Goal: Task Accomplishment & Management: Complete application form

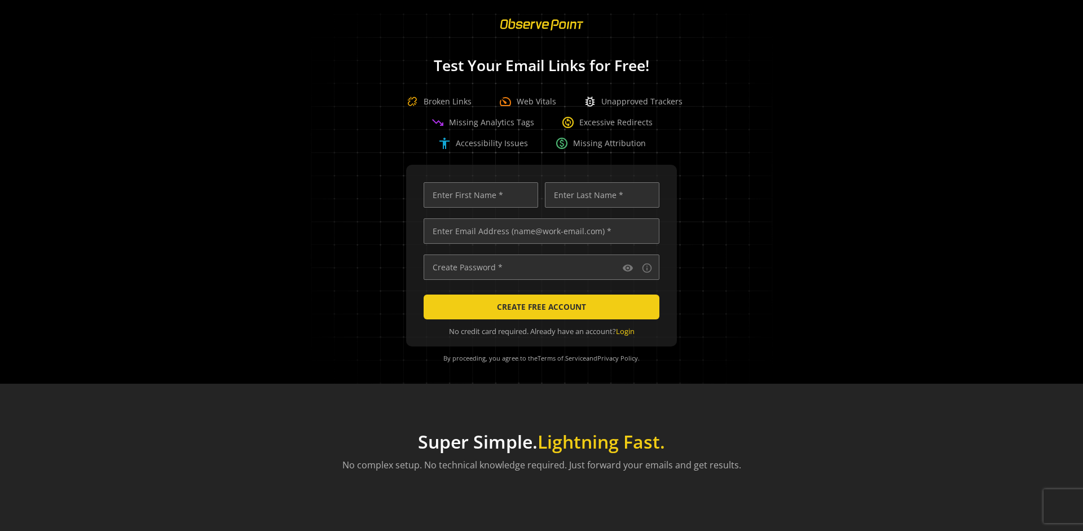
scroll to position [0, 3650]
click at [539, 231] on input "text" at bounding box center [542, 230] width 236 height 25
type input "[EMAIL_ADDRESS][DOMAIN_NAME]"
click at [478, 195] on input "text" at bounding box center [481, 194] width 115 height 25
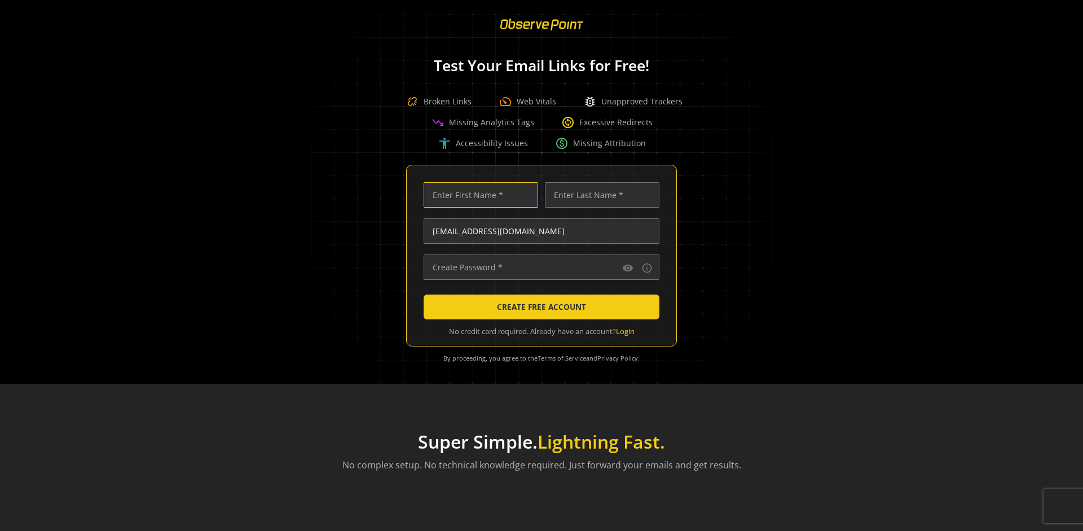
scroll to position [0, 0]
type input "Test"
click at [599, 195] on input "text" at bounding box center [602, 194] width 115 height 25
type input "Test"
click at [539, 267] on input "text" at bounding box center [542, 266] width 236 height 25
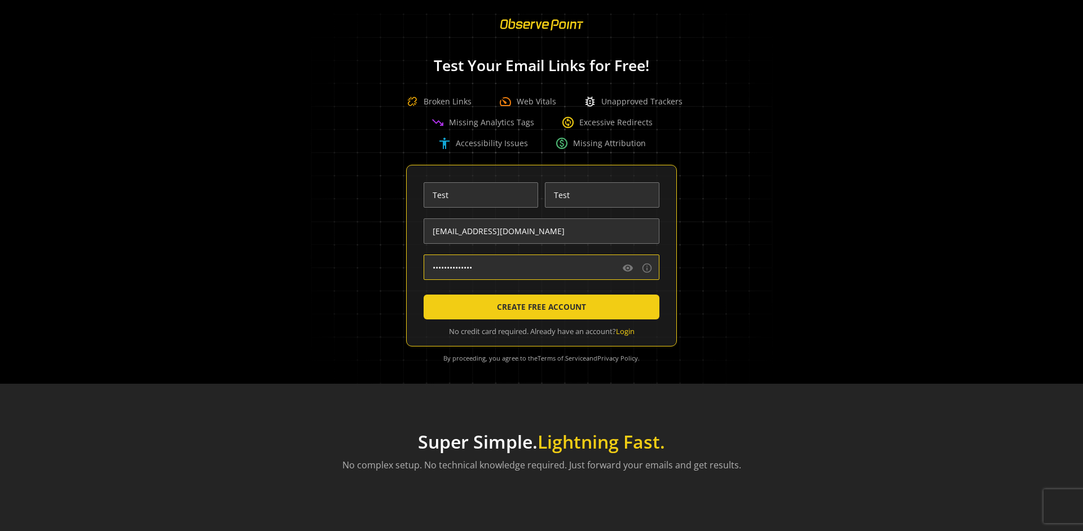
type input "••••••••••••••"
click at [539, 307] on span "CREATE FREE ACCOUNT" at bounding box center [541, 307] width 89 height 20
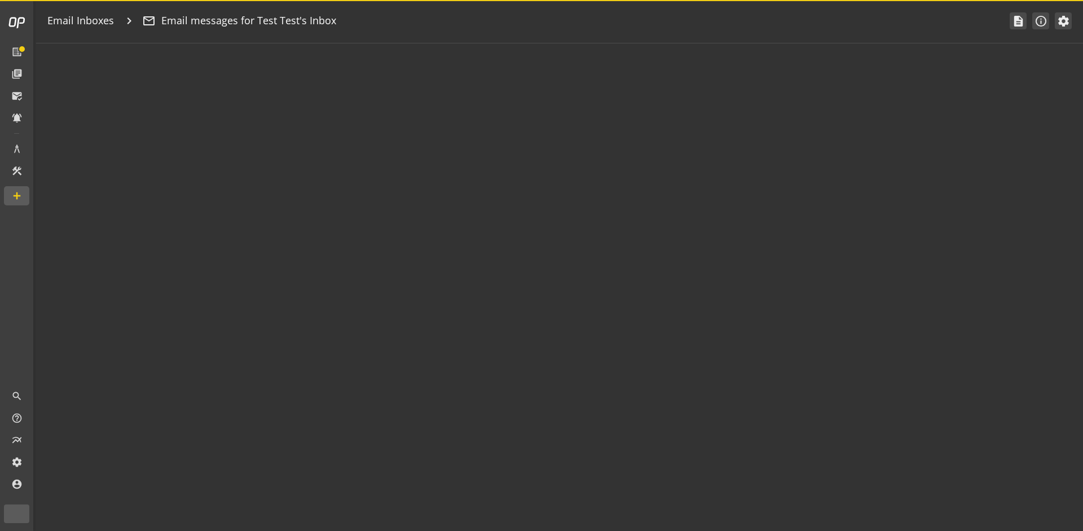
type textarea "Welcome to ObservePoint! This is your default email inbox for testing."
